Goal: Task Accomplishment & Management: Manage account settings

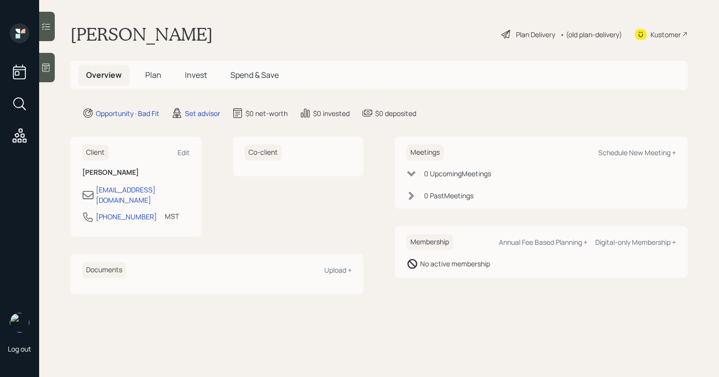
click at [50, 73] on div at bounding box center [47, 67] width 16 height 29
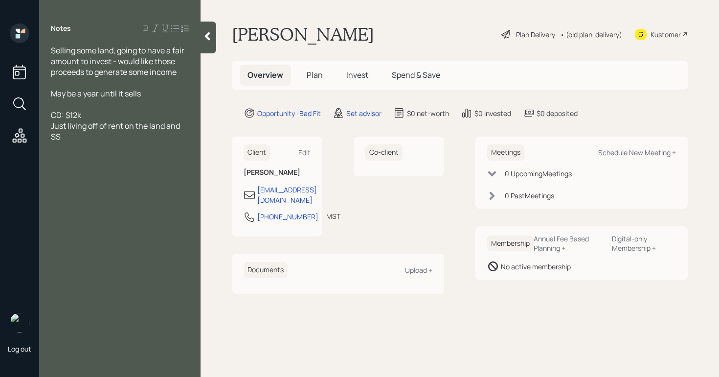
click at [71, 139] on div "CD: $12k Just living off of rent on the land and SS" at bounding box center [120, 126] width 138 height 32
click at [122, 160] on span "selling land withing the nexrt year" at bounding box center [111, 158] width 120 height 11
click at [188, 157] on div "selling land within the next year" at bounding box center [120, 158] width 138 height 11
click at [115, 191] on div "[US_STATE]" at bounding box center [120, 190] width 138 height 11
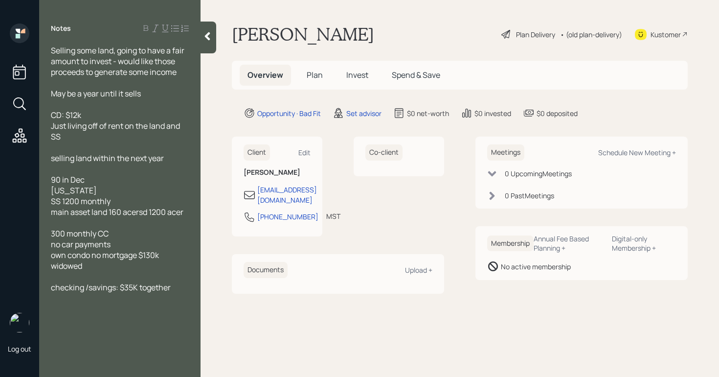
click at [187, 284] on div "checking /savings: $35K together" at bounding box center [120, 287] width 138 height 11
click at [191, 211] on div "Selling some land, going to have a fair amount to invest - would like those pro…" at bounding box center [119, 168] width 161 height 247
click at [188, 212] on div "main asset land 160 acersd 1200 acer" at bounding box center [120, 211] width 138 height 11
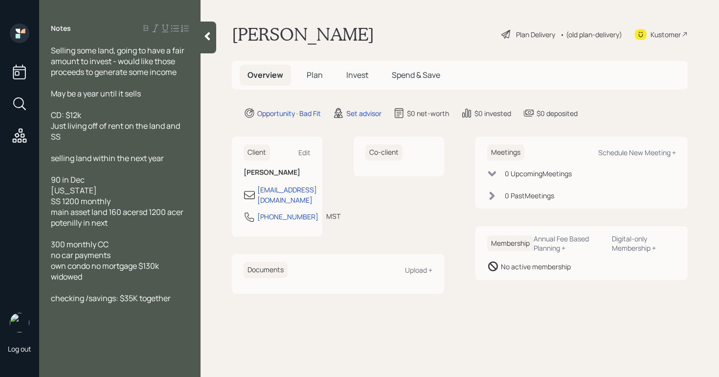
click at [175, 300] on div "checking /savings: $35K together" at bounding box center [120, 297] width 138 height 11
click at [660, 151] on div "Schedule New Meeting +" at bounding box center [637, 152] width 78 height 9
select select "round-[PERSON_NAME]"
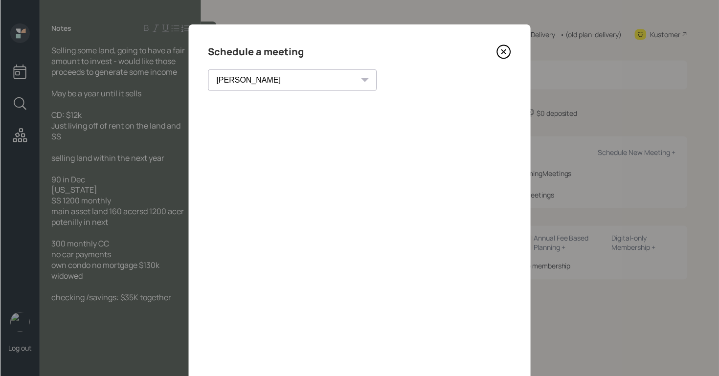
scroll to position [64, 0]
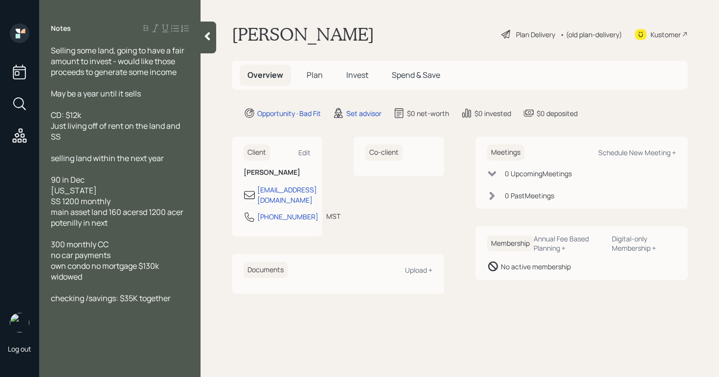
click at [151, 215] on span "main asset land 160 acersd 1200 acer potenilly in next" at bounding box center [118, 217] width 134 height 22
drag, startPoint x: 119, startPoint y: 223, endPoint x: 45, endPoint y: 223, distance: 74.8
click at [45, 223] on div "Selling some land, going to have a fair amount to invest - would like those pro…" at bounding box center [119, 174] width 161 height 258
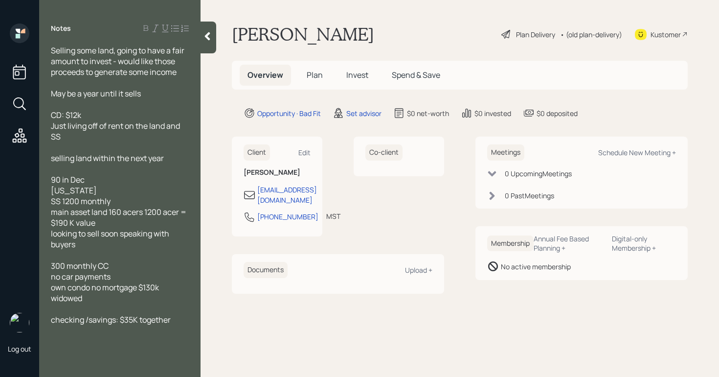
click at [101, 244] on div "looking to sell soon speaking with buyers" at bounding box center [120, 239] width 138 height 22
